Goal: Obtain resource: Obtain resource

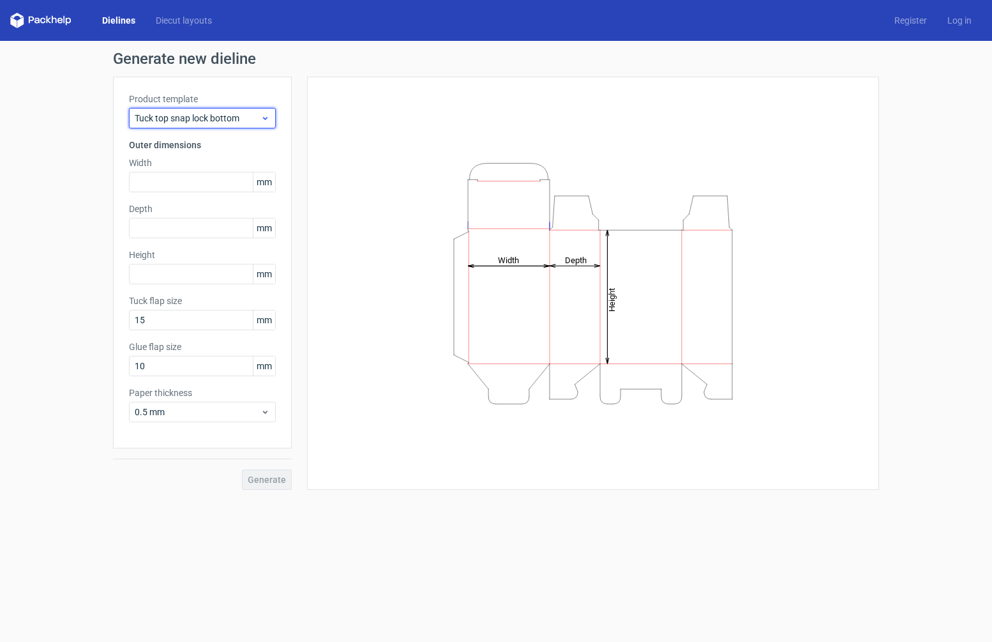
click at [202, 119] on span "Tuck top snap lock bottom" at bounding box center [198, 118] width 126 height 13
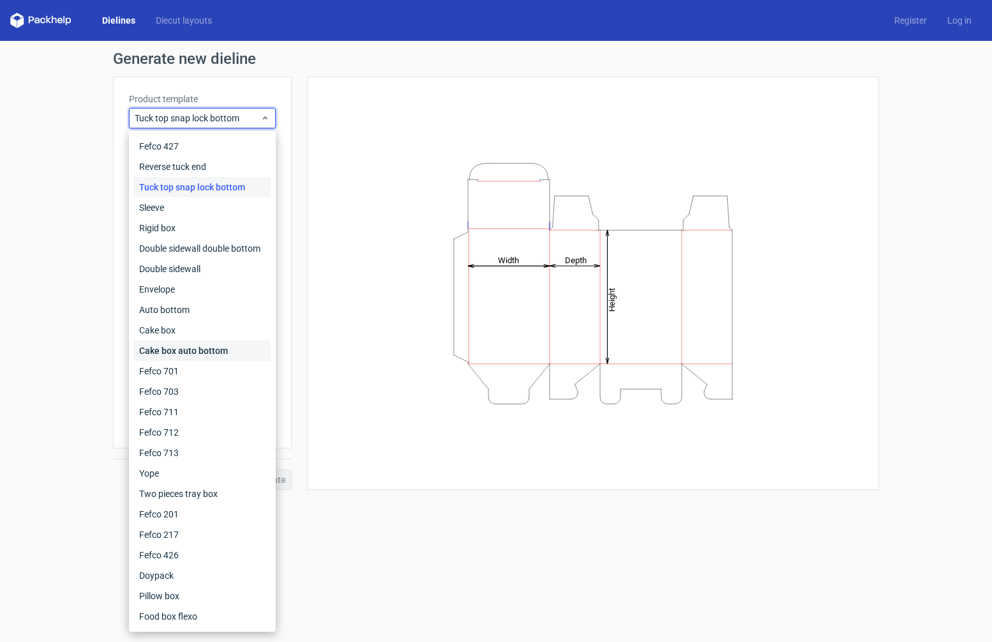
click at [230, 349] on div "Cake box auto bottom" at bounding box center [202, 350] width 137 height 20
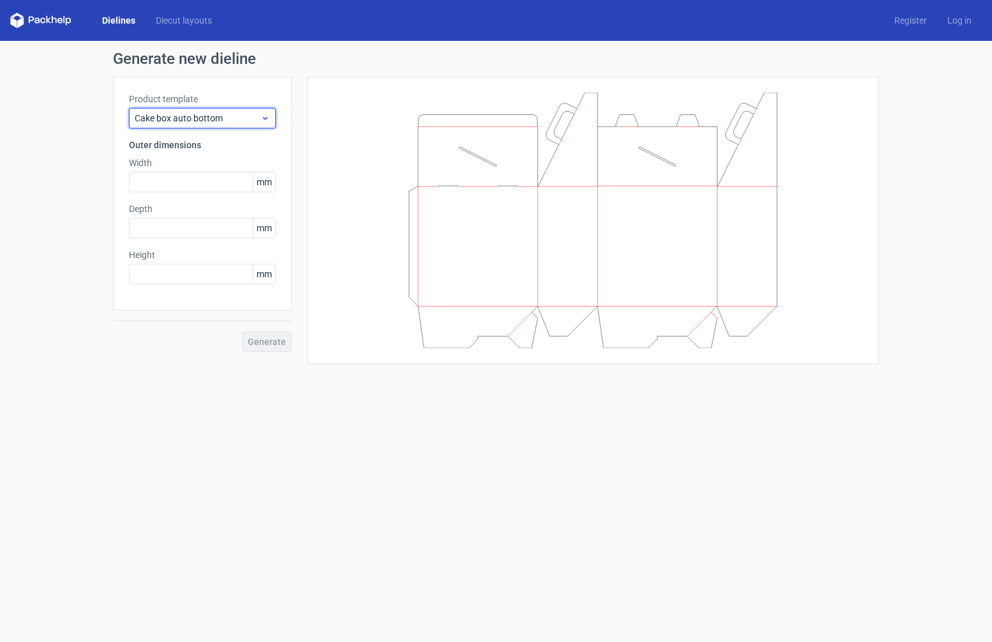
click at [263, 117] on use at bounding box center [265, 118] width 4 height 3
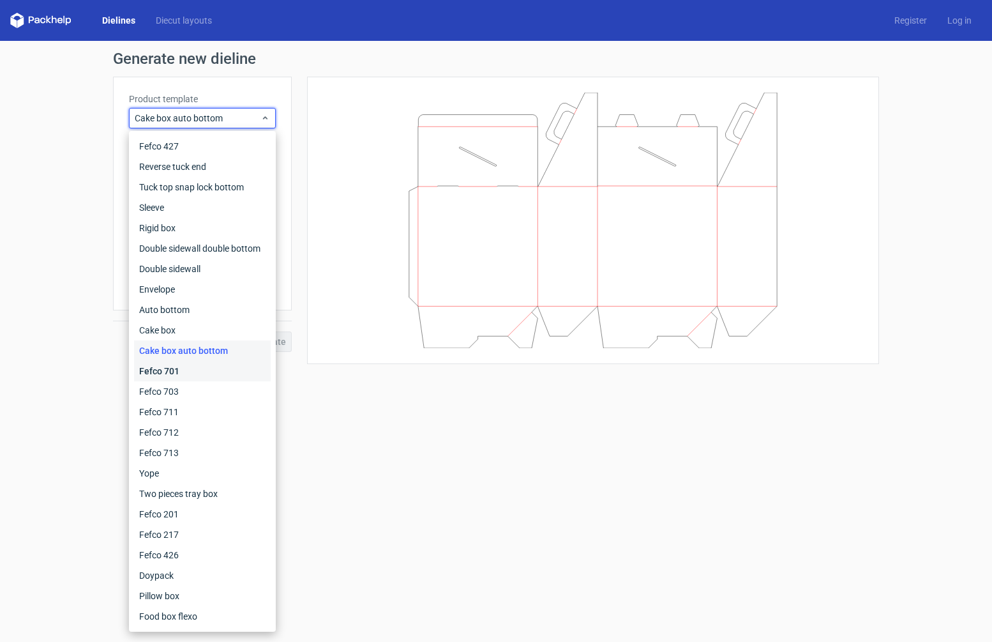
click at [181, 370] on div "Fefco 701" at bounding box center [202, 371] width 137 height 20
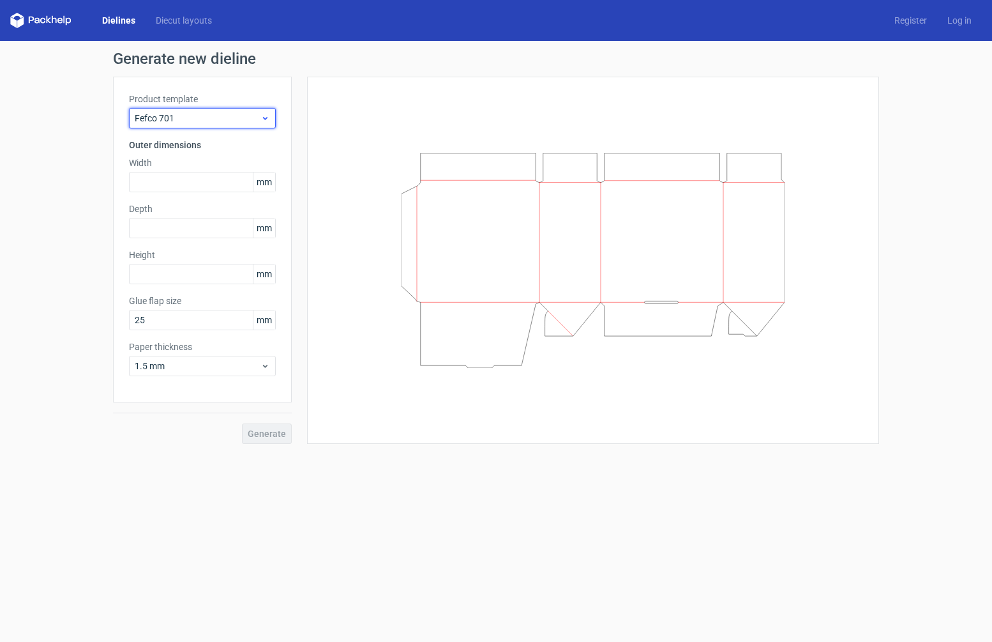
click at [268, 117] on icon at bounding box center [266, 118] width 10 height 10
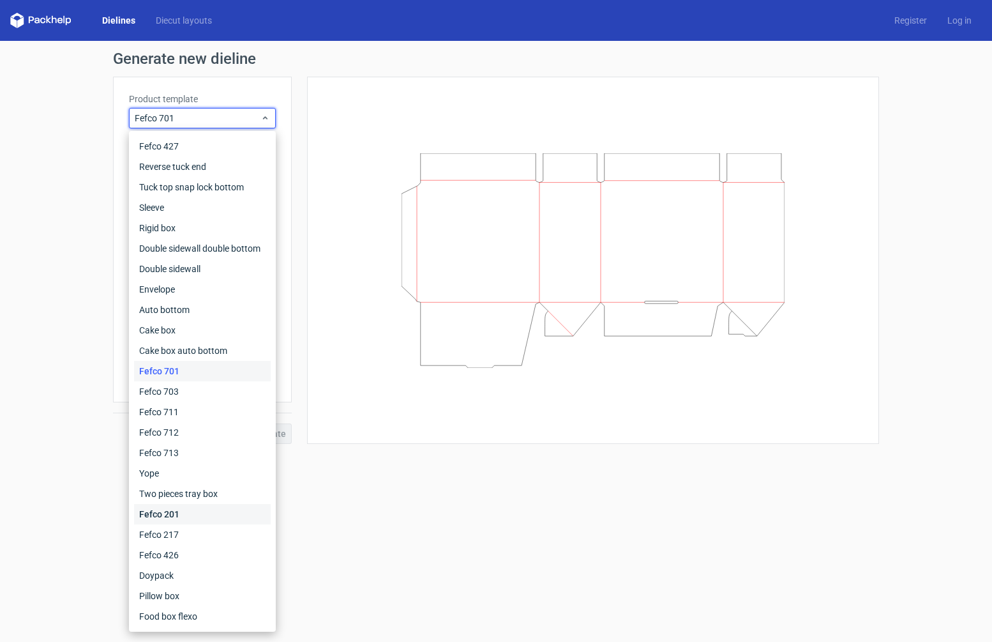
click at [211, 509] on div "Fefco 201" at bounding box center [202, 514] width 137 height 20
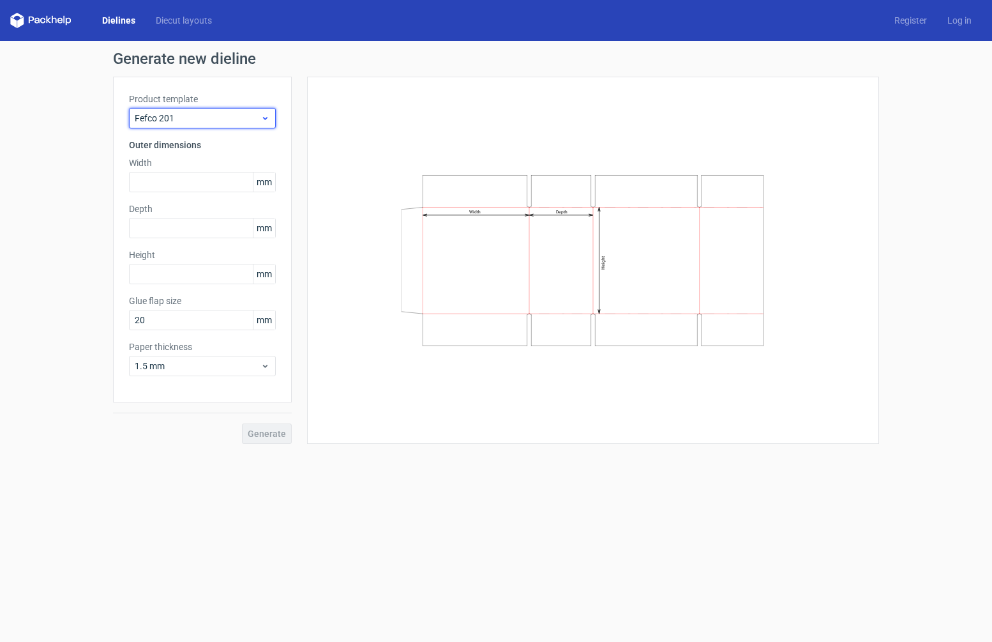
click at [265, 117] on icon at bounding box center [266, 118] width 10 height 10
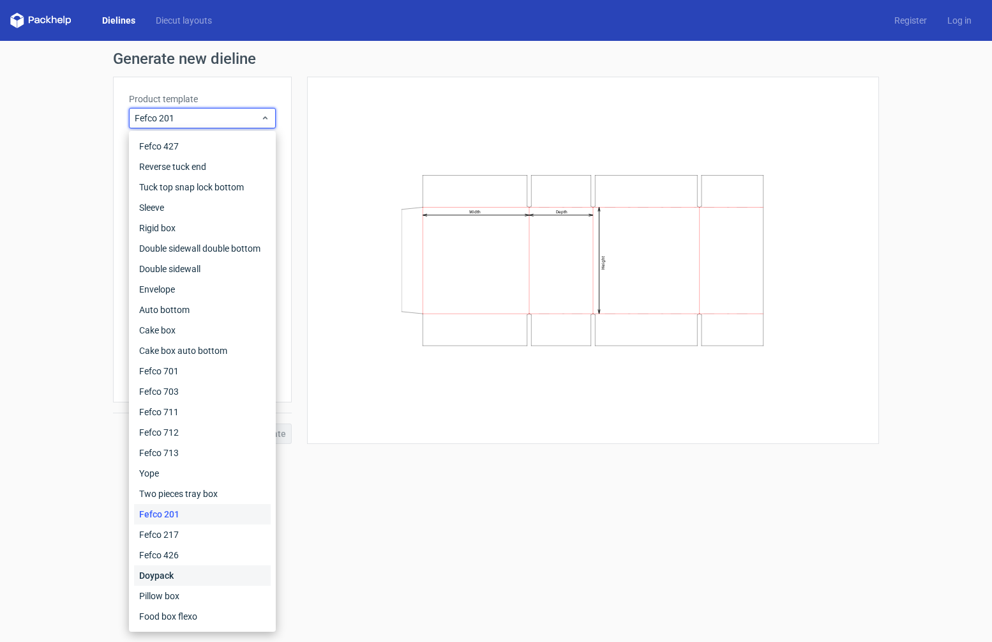
click at [178, 576] on div "Doypack" at bounding box center [202, 575] width 137 height 20
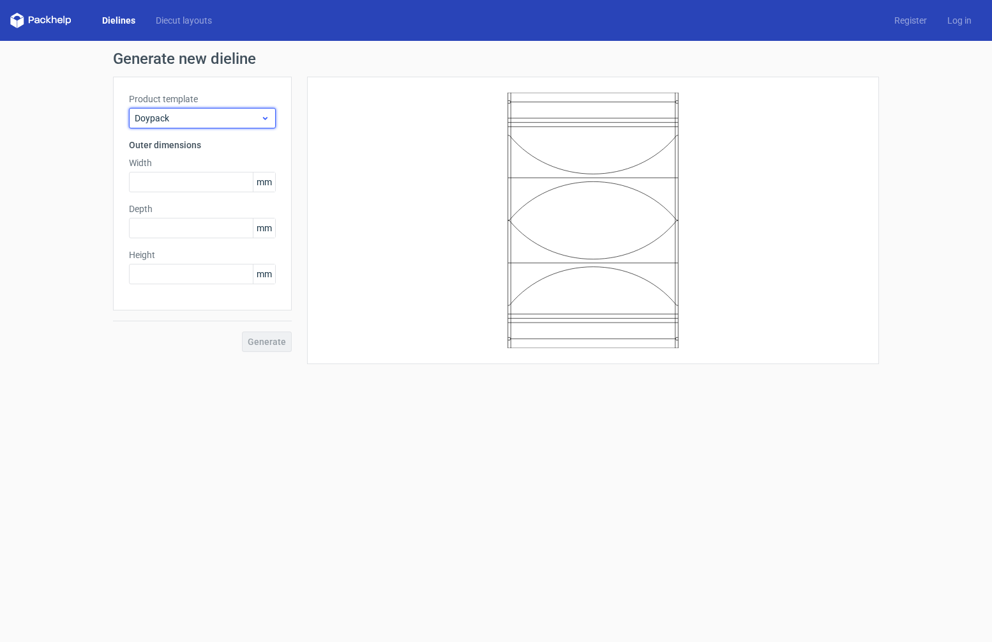
click at [269, 119] on icon at bounding box center [266, 118] width 10 height 10
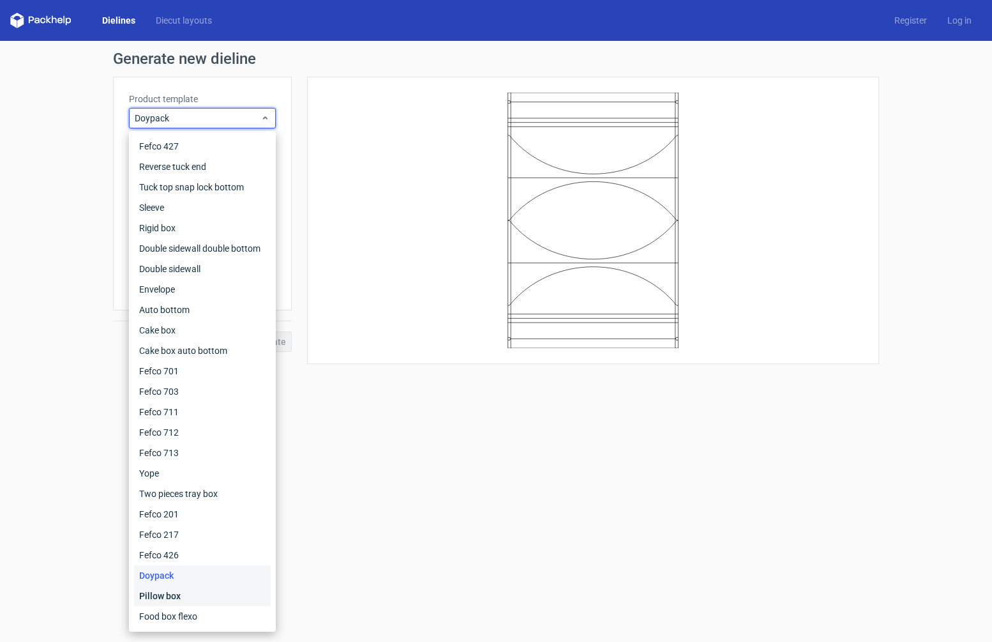
click at [162, 601] on div "Pillow box" at bounding box center [202, 595] width 137 height 20
